Goal: Transaction & Acquisition: Purchase product/service

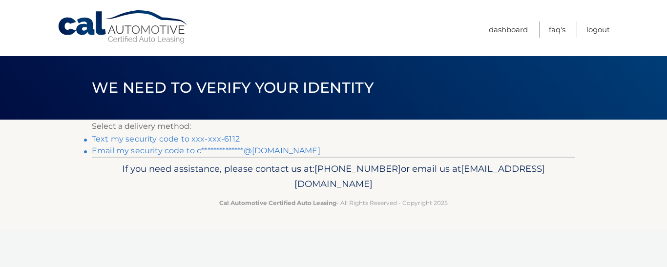
click at [148, 142] on link "Text my security code to xxx-xxx-6112" at bounding box center [166, 138] width 148 height 9
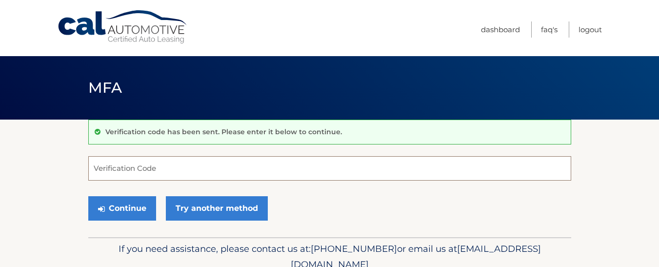
click at [165, 172] on input "Verification Code" at bounding box center [329, 168] width 483 height 24
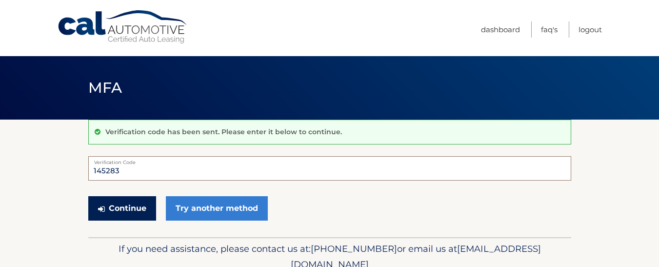
type input "145283"
click at [112, 208] on button "Continue" at bounding box center [122, 208] width 68 height 24
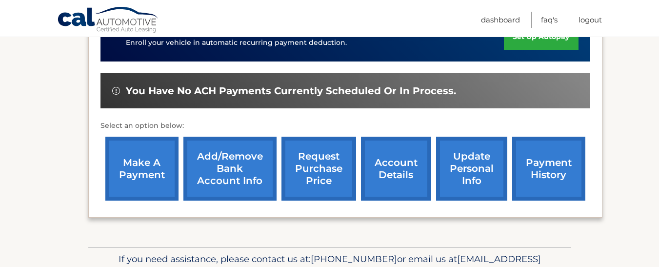
scroll to position [307, 0]
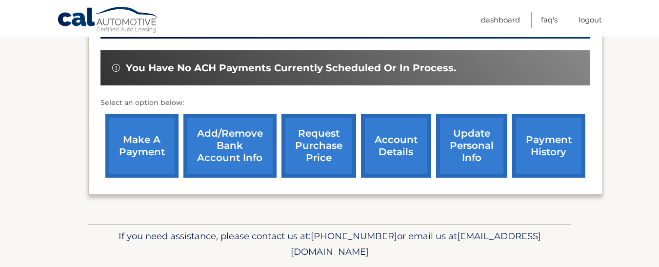
click at [126, 123] on link "make a payment" at bounding box center [141, 146] width 73 height 64
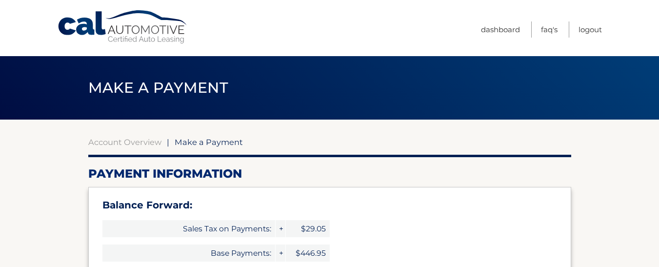
select select "OGI3YzViNDctYTMwZS00YTVkLWIzMGQtNzAzY2M5MTdmYzA0"
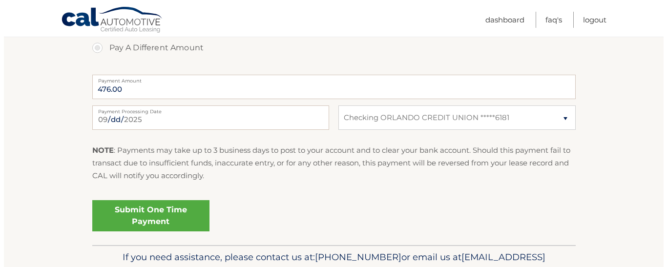
scroll to position [464, 0]
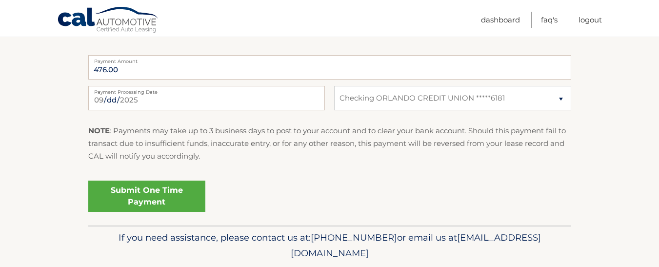
click at [129, 190] on link "Submit One Time Payment" at bounding box center [146, 196] width 117 height 31
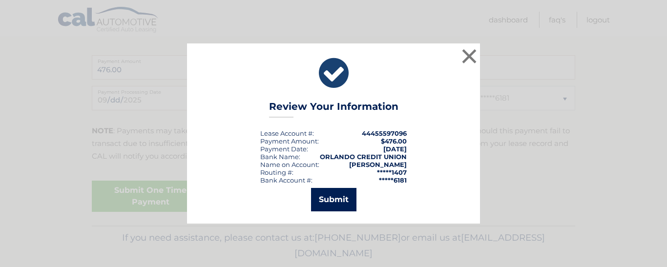
click at [332, 197] on button "Submit" at bounding box center [333, 199] width 45 height 23
